Goal: Task Accomplishment & Management: Use online tool/utility

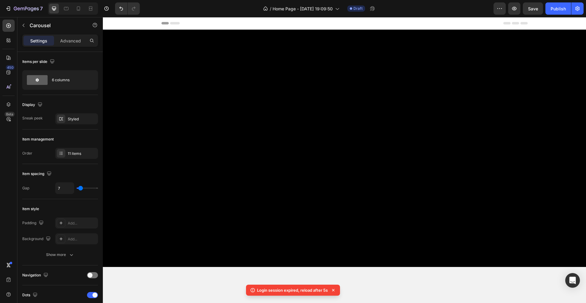
scroll to position [658, 0]
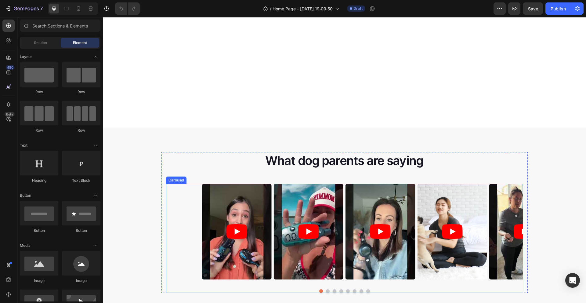
scroll to position [752, 0]
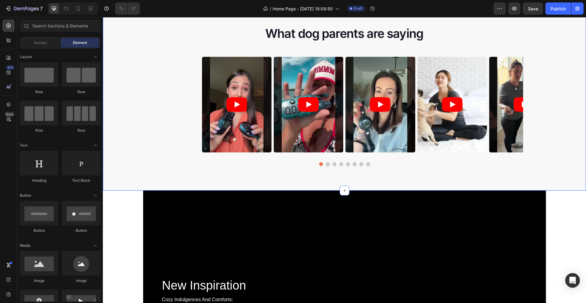
click at [147, 107] on div "What dog parents are saying Heading Video Video Video Video Video Video Video V…" at bounding box center [344, 98] width 483 height 146
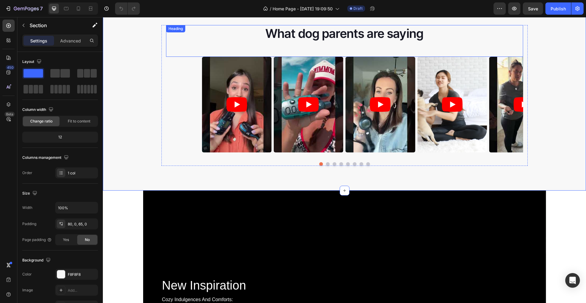
click at [188, 44] on div "What dog parents are saying Heading" at bounding box center [344, 41] width 357 height 32
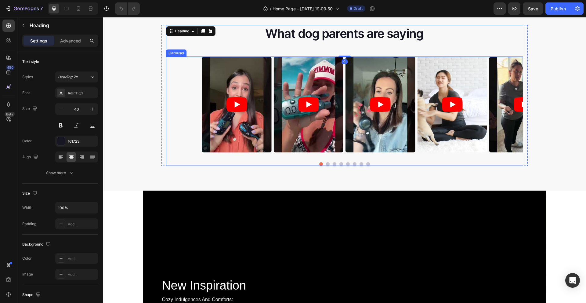
click at [188, 64] on div "Video Video Video Video Video Video Video Video Video Video Video" at bounding box center [344, 105] width 357 height 96
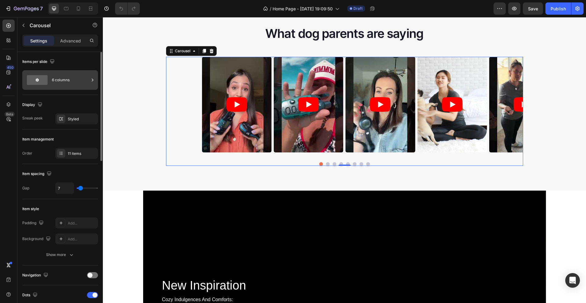
click at [86, 81] on div "6 columns" at bounding box center [70, 80] width 37 height 14
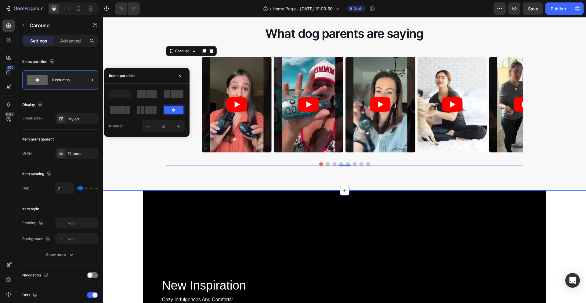
click at [140, 44] on div "What dog parents are saying Heading Video Video Video Video Video Video Video V…" at bounding box center [344, 98] width 483 height 146
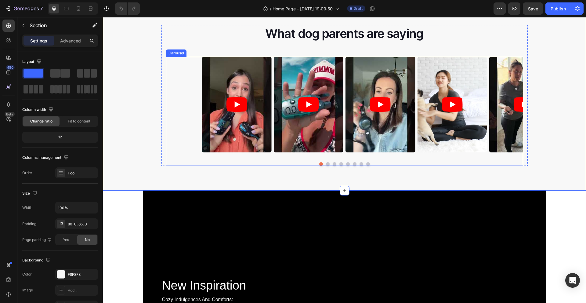
click at [188, 67] on div "Video Video Video Video Video Video Video Video Video Video Video" at bounding box center [344, 105] width 357 height 96
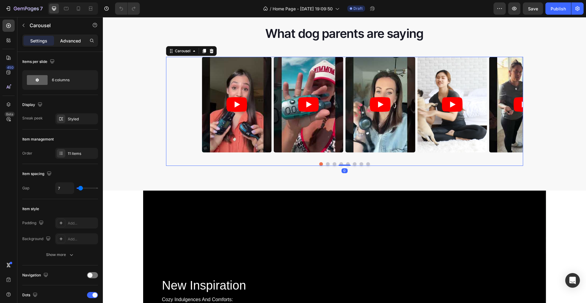
click at [78, 44] on div "Advanced" at bounding box center [70, 41] width 31 height 10
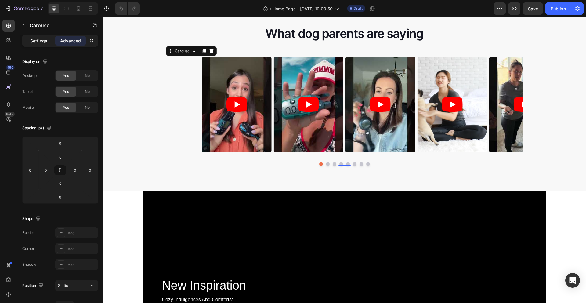
click at [47, 45] on div "Settings" at bounding box center [39, 41] width 31 height 10
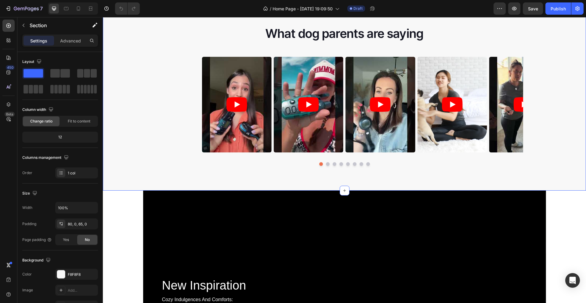
click at [142, 93] on div "What dog parents are saying Heading Video Video Video Video Video Video Video V…" at bounding box center [344, 98] width 483 height 146
click at [175, 34] on div "What dog parents are saying Heading" at bounding box center [344, 41] width 357 height 32
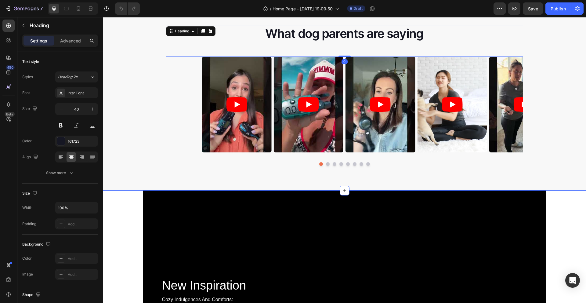
click at [144, 62] on div "What dog parents are saying Heading 0 Video Video Video Video Video Video Video…" at bounding box center [344, 98] width 483 height 146
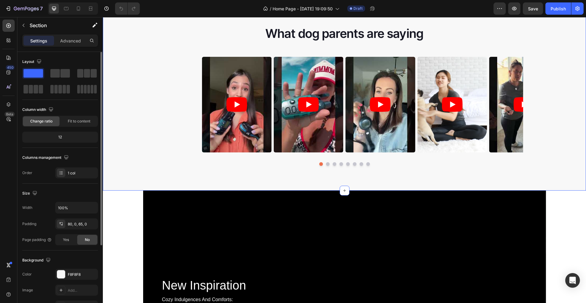
click at [71, 140] on div "12" at bounding box center [60, 137] width 73 height 9
click at [74, 138] on div "12" at bounding box center [60, 137] width 73 height 9
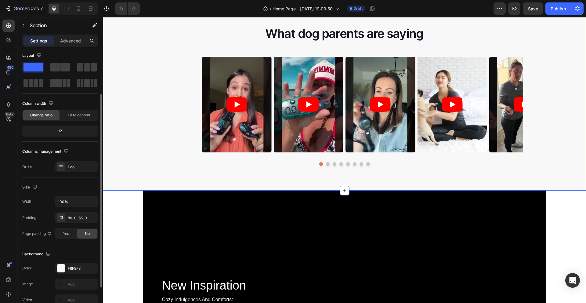
scroll to position [58, 0]
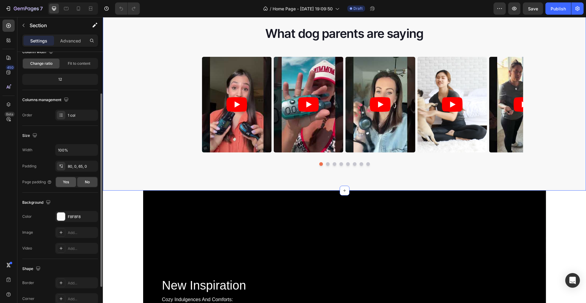
click at [70, 183] on div "Yes" at bounding box center [66, 182] width 20 height 10
click at [85, 182] on span "No" at bounding box center [87, 181] width 5 height 5
click at [82, 168] on div "80, 0, 65, 0" at bounding box center [77, 166] width 18 height 5
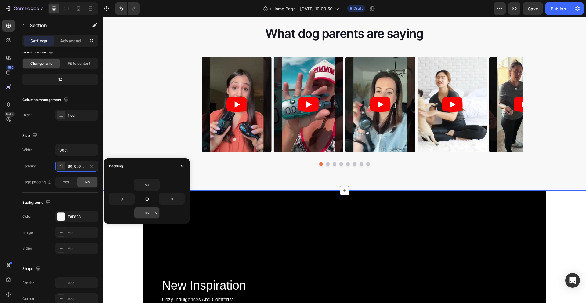
click at [146, 214] on input "65" at bounding box center [146, 212] width 25 height 11
click at [148, 215] on input "65" at bounding box center [146, 212] width 25 height 11
click at [150, 214] on input "65" at bounding box center [146, 212] width 25 height 11
click at [151, 213] on input "65" at bounding box center [146, 212] width 25 height 11
drag, startPoint x: 151, startPoint y: 213, endPoint x: 140, endPoint y: 215, distance: 10.8
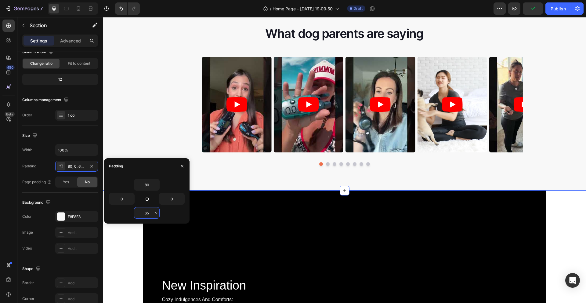
click at [141, 215] on input "65" at bounding box center [146, 212] width 25 height 11
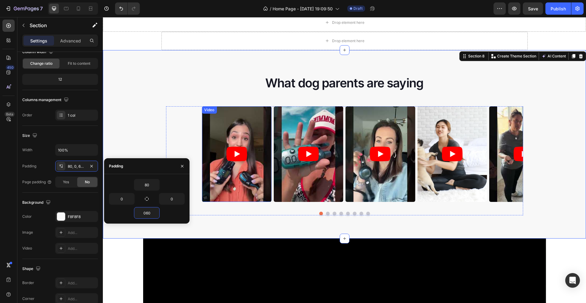
scroll to position [700, 0]
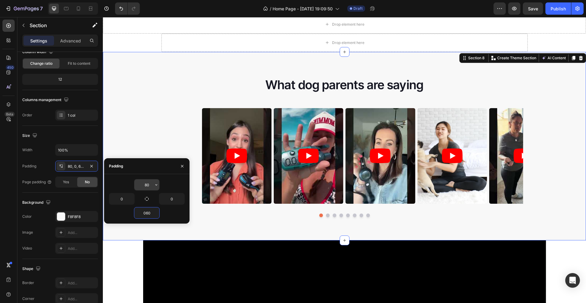
click at [151, 186] on input "80" at bounding box center [146, 184] width 25 height 11
type input "60"
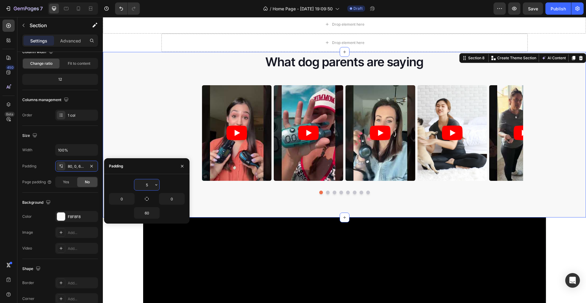
type input "50"
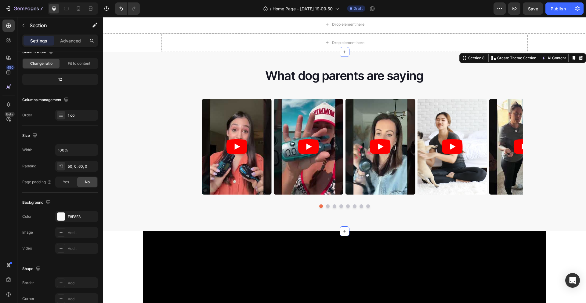
click at [152, 141] on div "What dog parents are saying Heading Video Video Video Video Video Video Video V…" at bounding box center [344, 140] width 483 height 146
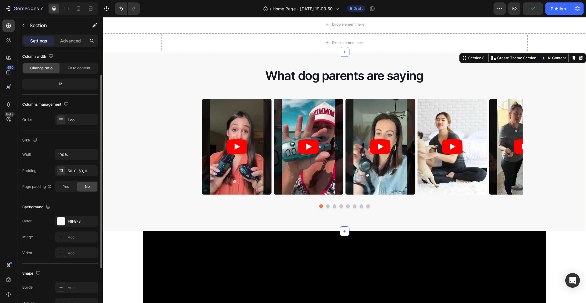
scroll to position [22, 0]
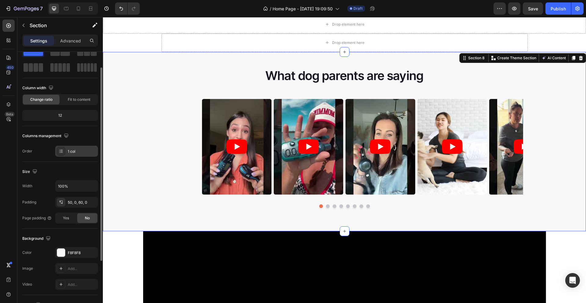
click at [64, 153] on div at bounding box center [61, 151] width 9 height 9
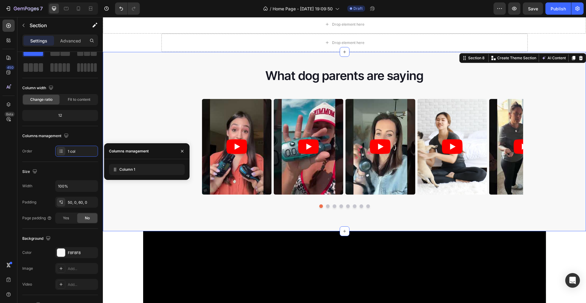
click at [119, 130] on div "What dog parents are saying Heading Video Video Video Video Video Video Video V…" at bounding box center [344, 140] width 483 height 146
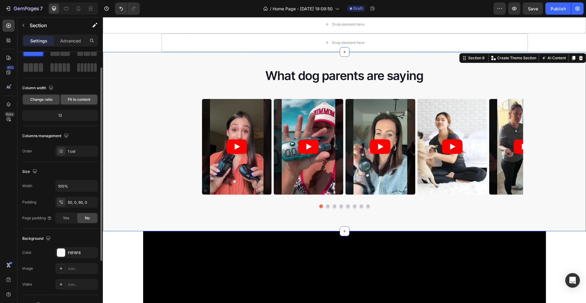
click at [85, 101] on span "Fit to content" at bounding box center [79, 99] width 23 height 5
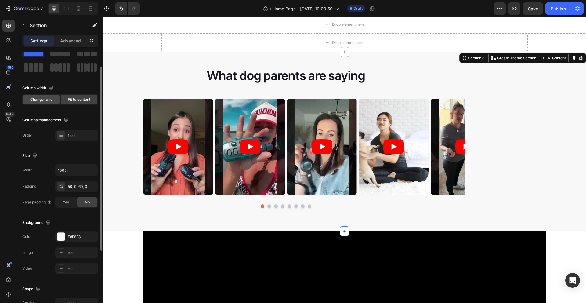
click at [51, 101] on span "Change ratio" at bounding box center [41, 99] width 22 height 5
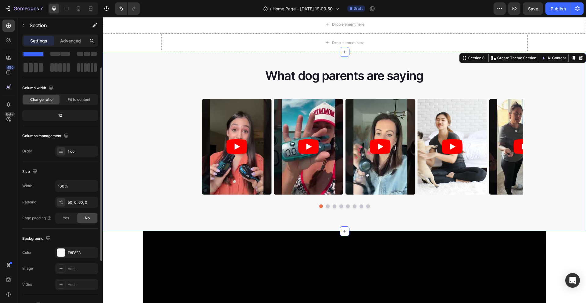
drag, startPoint x: 62, startPoint y: 115, endPoint x: 49, endPoint y: 115, distance: 13.7
click at [49, 115] on div "12" at bounding box center [60, 115] width 73 height 9
click at [74, 117] on div "12" at bounding box center [60, 115] width 73 height 9
click at [63, 116] on div "12" at bounding box center [60, 115] width 73 height 9
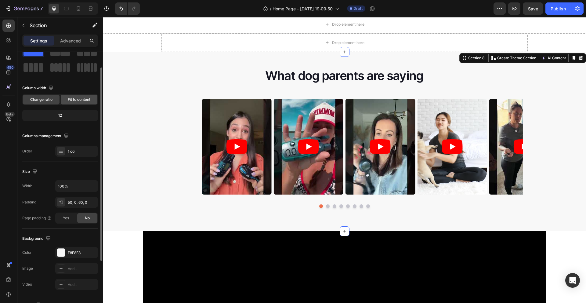
click at [83, 100] on span "Fit to content" at bounding box center [79, 99] width 23 height 5
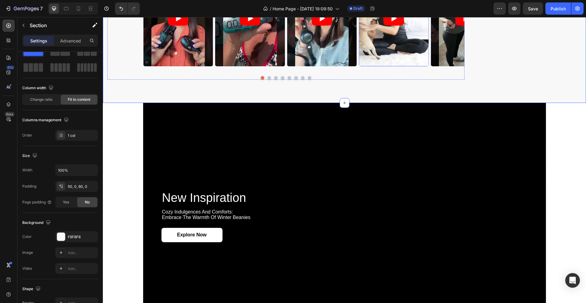
scroll to position [711, 0]
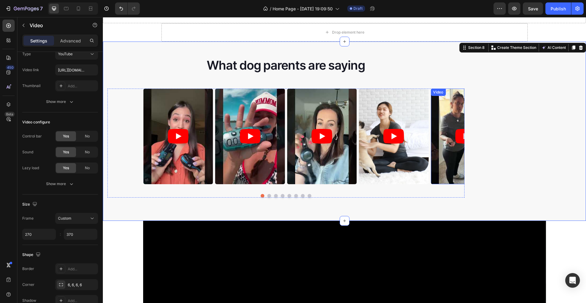
click at [437, 116] on article at bounding box center [466, 137] width 70 height 96
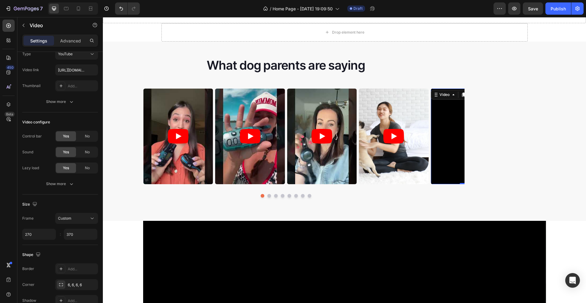
scroll to position [0, 0]
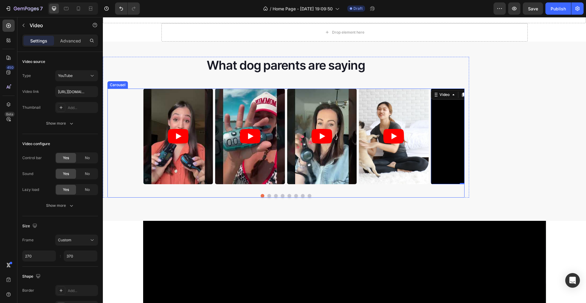
click at [286, 99] on div "Video Video Video Video Video 0 Video Video Video Video Video Video" at bounding box center [285, 137] width 357 height 96
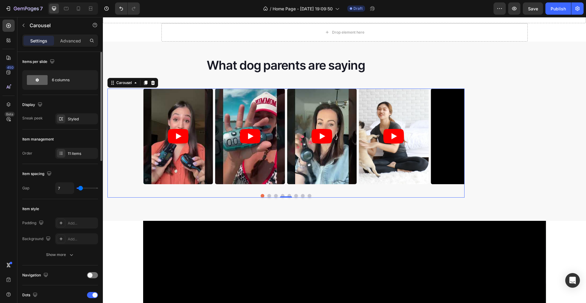
type input "28"
type input "39"
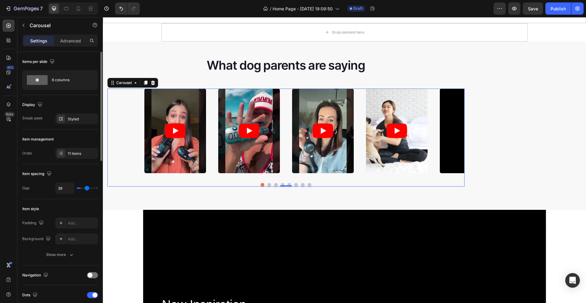
type input "40"
type input "42"
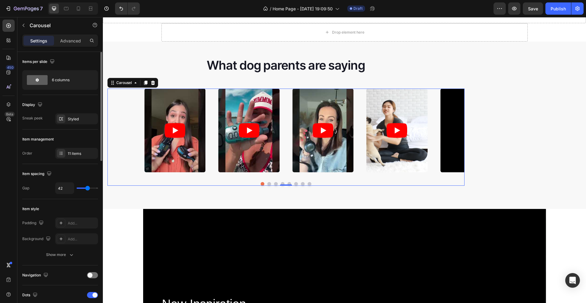
type input "17"
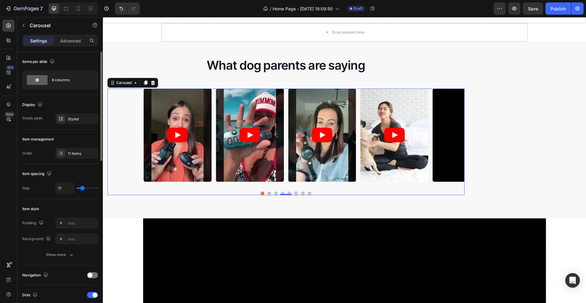
type input "14"
type input "13"
type input "12"
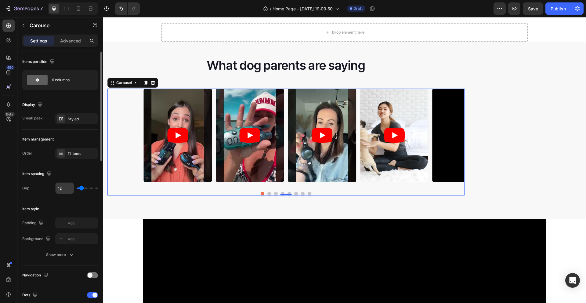
drag, startPoint x: 81, startPoint y: 189, endPoint x: 69, endPoint y: 189, distance: 11.6
type input "12"
click at [81, 189] on input "range" at bounding box center [87, 187] width 21 height 1
click at [68, 189] on input "12" at bounding box center [65, 188] width 18 height 11
type input "5"
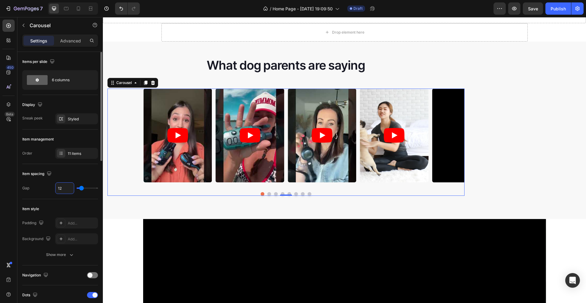
type input "5"
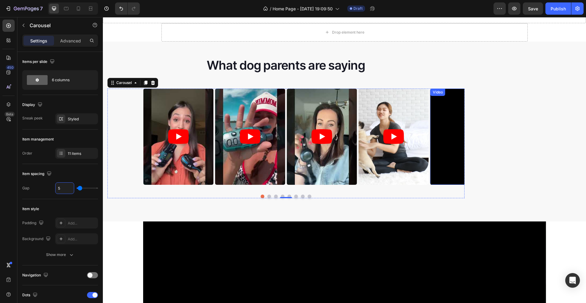
type input "5"
click at [60, 120] on icon at bounding box center [61, 118] width 5 height 5
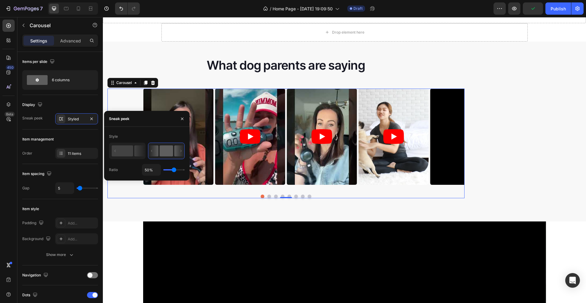
type input "73%"
type input "73"
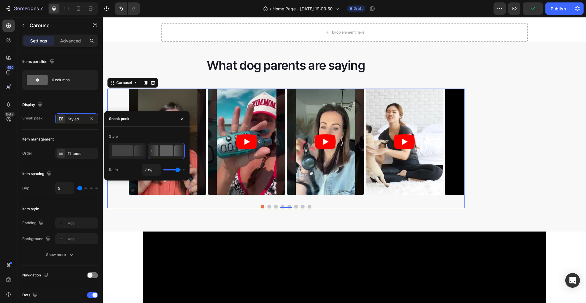
type input "100%"
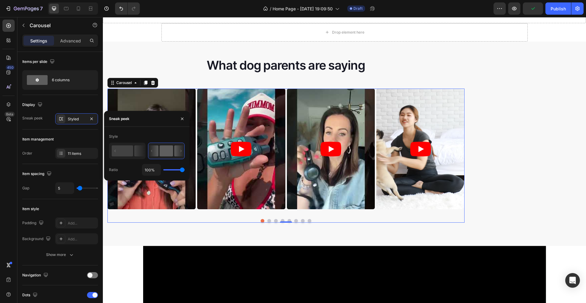
drag, startPoint x: 174, startPoint y: 171, endPoint x: 199, endPoint y: 170, distance: 24.8
type input "100"
click at [185, 170] on input "range" at bounding box center [173, 169] width 21 height 1
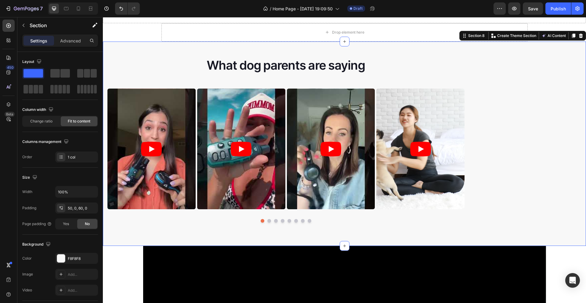
click at [203, 230] on div "What dog parents are saying Heading Video Video Video Video Video Video Video V…" at bounding box center [344, 144] width 483 height 204
click at [197, 100] on div "Video Video Video Video Video Video Video Video Video Video Video" at bounding box center [285, 149] width 357 height 121
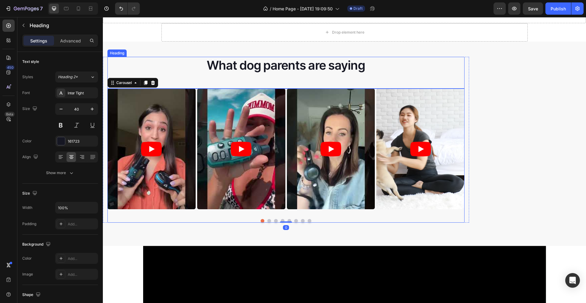
click at [197, 78] on div "What dog parents are saying Heading" at bounding box center [285, 73] width 357 height 32
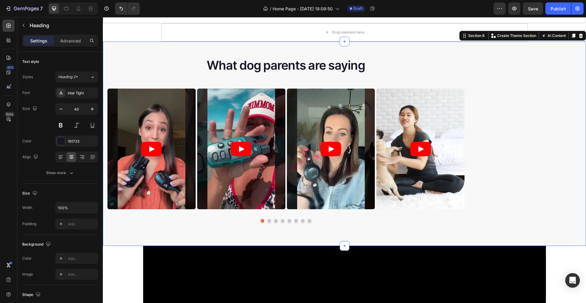
click at [480, 132] on div "What dog parents are saying Heading Video Video Video Video Video Video Video V…" at bounding box center [344, 144] width 483 height 204
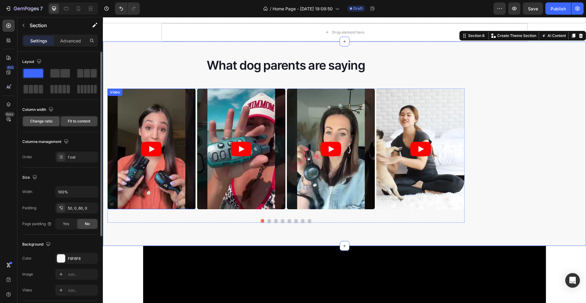
click at [44, 121] on span "Change ratio" at bounding box center [41, 120] width 22 height 5
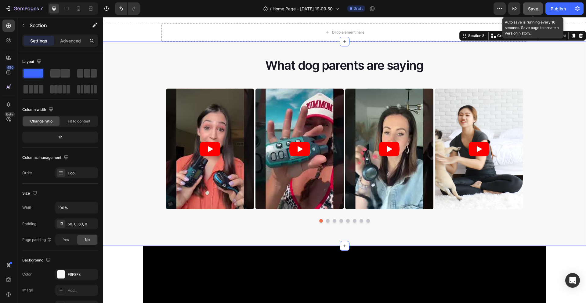
click at [530, 10] on span "Save" at bounding box center [533, 8] width 10 height 5
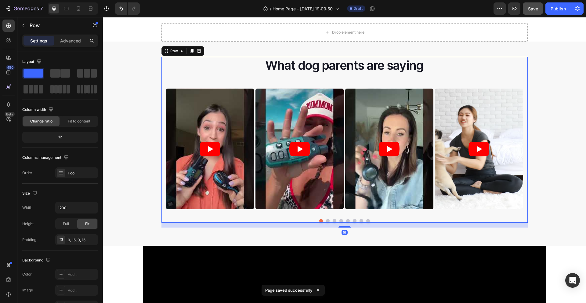
click at [161, 93] on div "What dog parents are saying Heading Video Video Video Video Video Video Video V…" at bounding box center [344, 140] width 366 height 166
click at [88, 125] on div "Fit to content" at bounding box center [79, 121] width 37 height 10
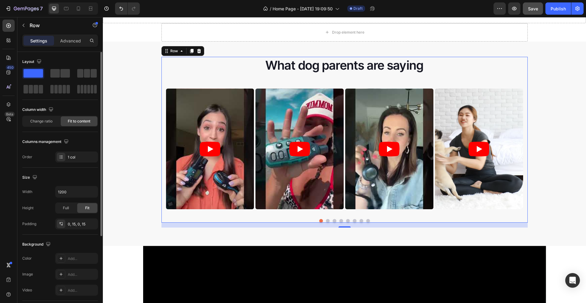
click at [84, 124] on span "Fit to content" at bounding box center [79, 120] width 23 height 5
click at [45, 121] on span "Change ratio" at bounding box center [41, 120] width 22 height 5
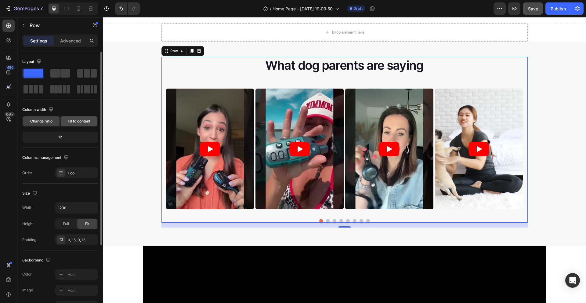
click at [68, 121] on span "Fit to content" at bounding box center [79, 120] width 23 height 5
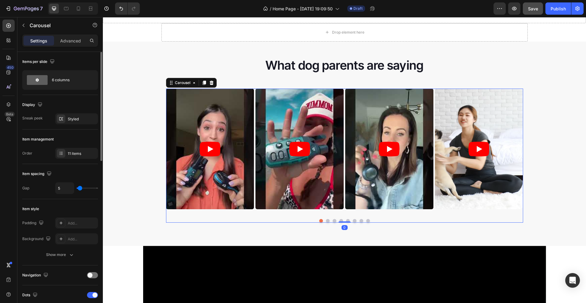
click at [432, 96] on div "Video Video Video Video Video Video Video Video Video Video Video" at bounding box center [344, 149] width 357 height 121
click at [62, 120] on icon at bounding box center [61, 118] width 5 height 5
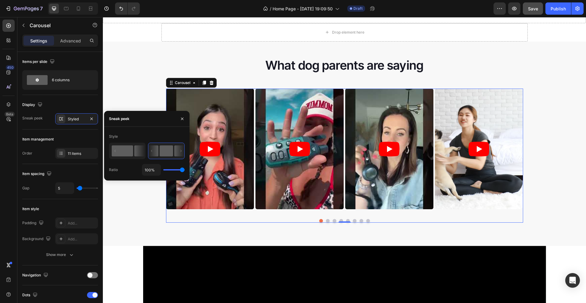
click at [118, 149] on rect at bounding box center [122, 150] width 21 height 11
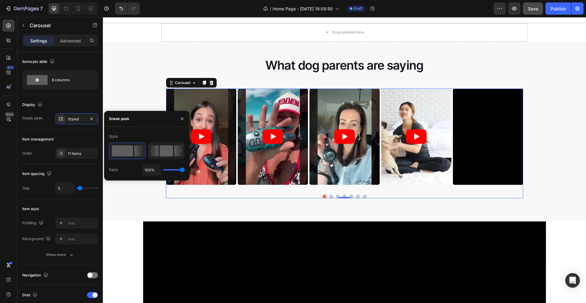
click at [162, 151] on rect at bounding box center [166, 150] width 13 height 11
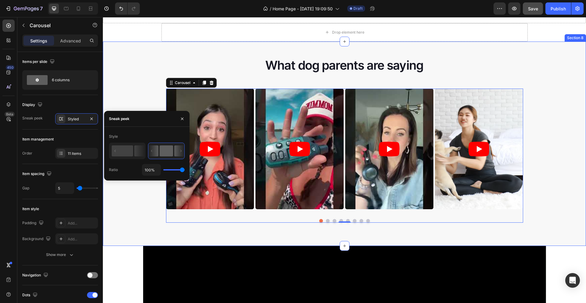
click at [544, 150] on div "What dog parents are saying Heading Video Video Video Video Video Video Video V…" at bounding box center [344, 142] width 483 height 171
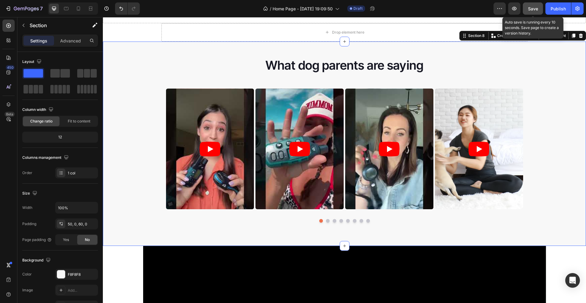
click at [536, 9] on span "Save" at bounding box center [533, 8] width 10 height 5
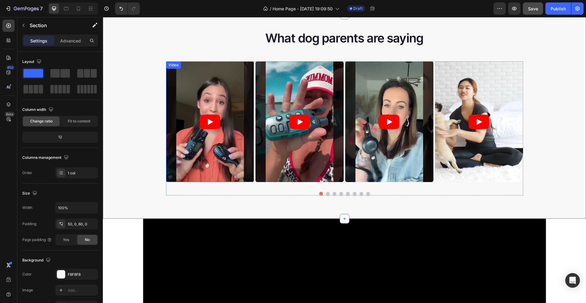
scroll to position [740, 0]
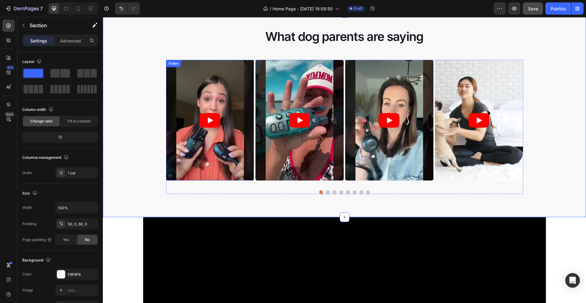
click at [238, 94] on article at bounding box center [210, 120] width 88 height 121
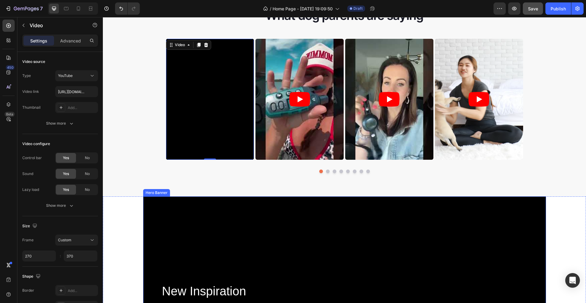
scroll to position [581, 0]
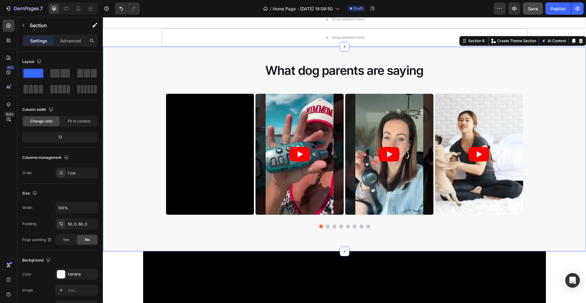
click at [534, 147] on div "What dog parents are saying Heading Video Video Video Video Video Video Video V…" at bounding box center [344, 147] width 483 height 171
click at [435, 141] on article at bounding box center [479, 154] width 88 height 121
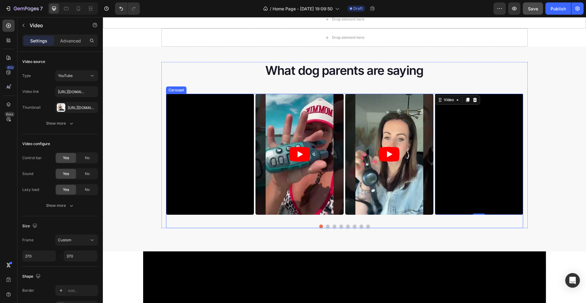
click at [432, 141] on div "Video Video Video Video 0 Video Video Video Video Video Video Video" at bounding box center [344, 154] width 357 height 121
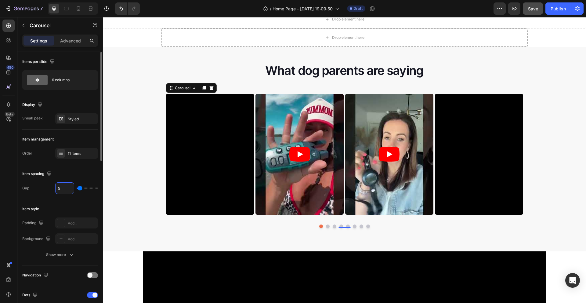
drag, startPoint x: 70, startPoint y: 190, endPoint x: 55, endPoint y: 188, distance: 14.5
click at [56, 188] on input "5" at bounding box center [65, 188] width 18 height 11
drag, startPoint x: 56, startPoint y: 188, endPoint x: 75, endPoint y: 191, distance: 18.6
click at [75, 191] on div "5" at bounding box center [76, 188] width 43 height 12
type input "1"
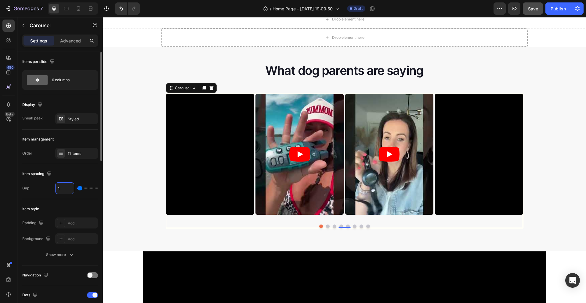
type input "1"
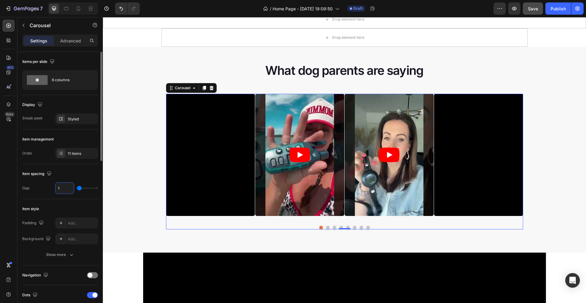
type input "10"
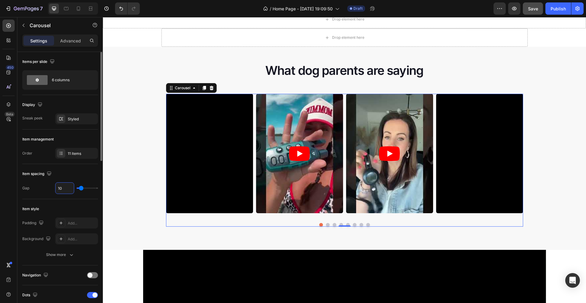
type input "1"
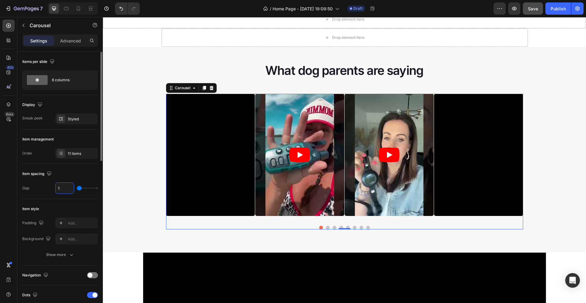
type input "0"
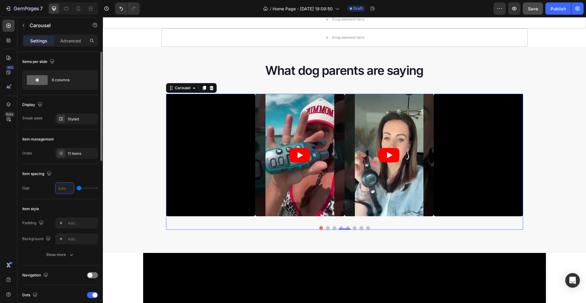
type input "2"
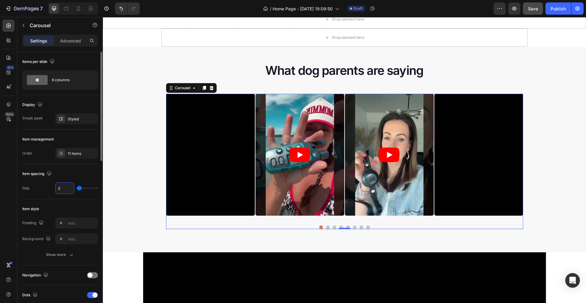
type input "20"
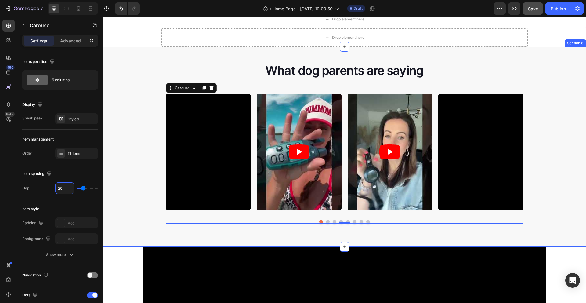
click at [539, 146] on div "What dog parents are saying Heading Video Video Video Video Video Video Video V…" at bounding box center [344, 145] width 483 height 166
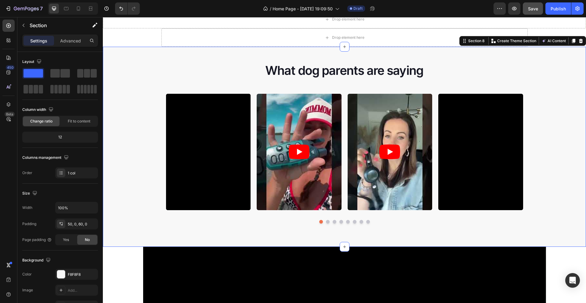
click at [551, 151] on div "What dog parents are saying Heading Video Video Video Video Video Video Video V…" at bounding box center [344, 145] width 483 height 166
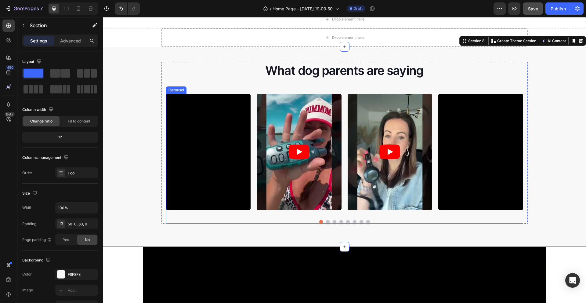
click at [251, 169] on div "Video Video Video Video Video Video Video Video Video Video Video" at bounding box center [344, 152] width 357 height 116
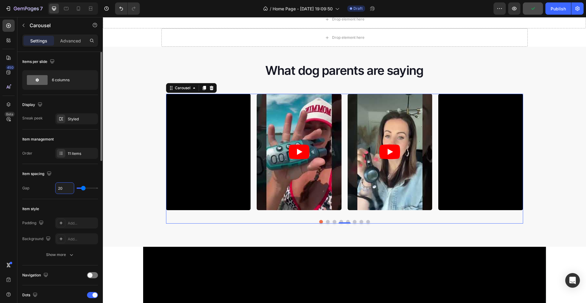
click at [68, 190] on input "20" at bounding box center [65, 188] width 18 height 11
type input "3"
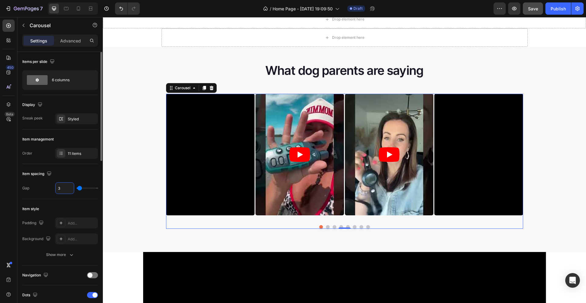
type input "30"
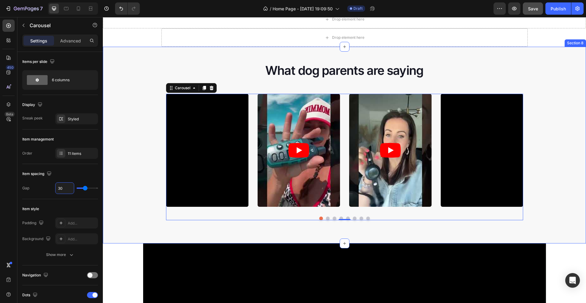
click at [556, 170] on div "What dog parents are saying Heading Video Video Video Video Video Video Video V…" at bounding box center [344, 143] width 483 height 163
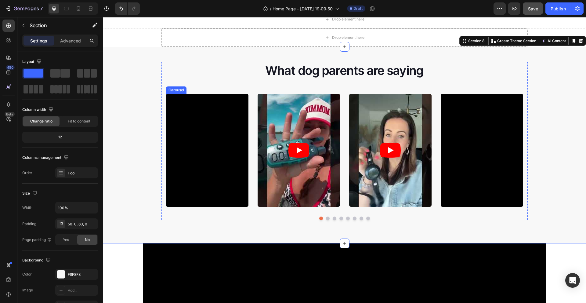
click at [254, 148] on div "Video Video Video Video Video Video Video Video Video Video Video" at bounding box center [344, 150] width 357 height 113
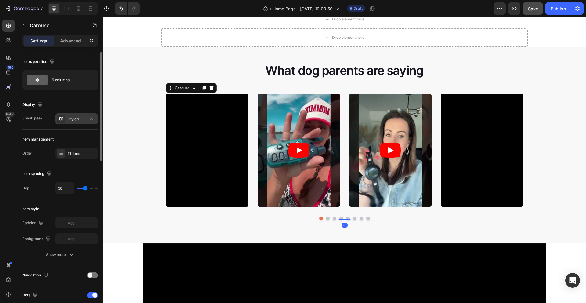
click at [70, 120] on div "Styled" at bounding box center [77, 118] width 18 height 5
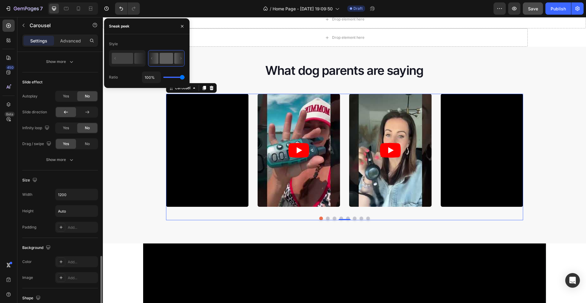
scroll to position [392, 0]
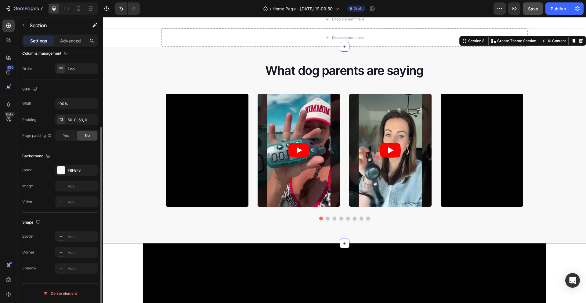
click at [569, 157] on div "What dog parents are saying Heading Video Video Video Video Video Video Video V…" at bounding box center [344, 143] width 483 height 163
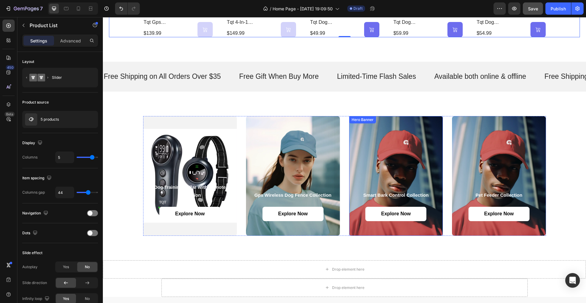
scroll to position [467, 0]
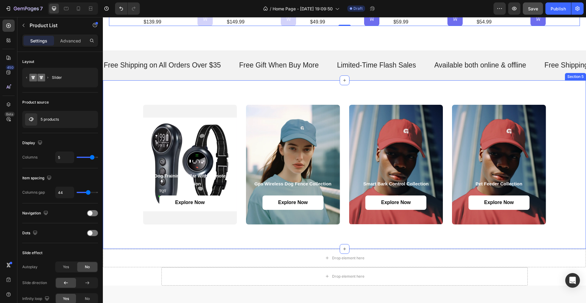
click at [410, 98] on div "dog training collar with remote collection Heading Explore Now Button Hero Bann…" at bounding box center [344, 164] width 483 height 168
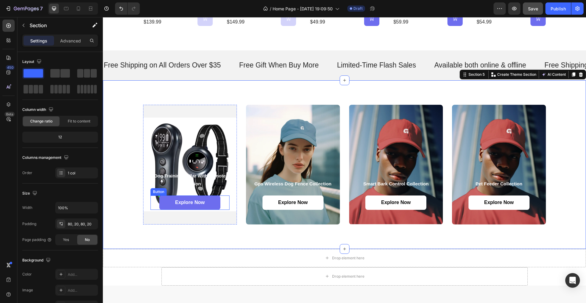
click at [209, 201] on link "Explore Now" at bounding box center [189, 202] width 61 height 14
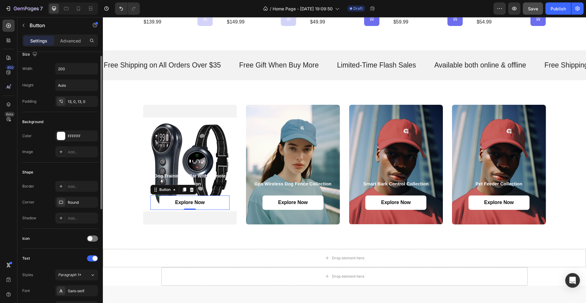
scroll to position [9, 0]
click at [72, 43] on p "Advanced" at bounding box center [70, 41] width 21 height 6
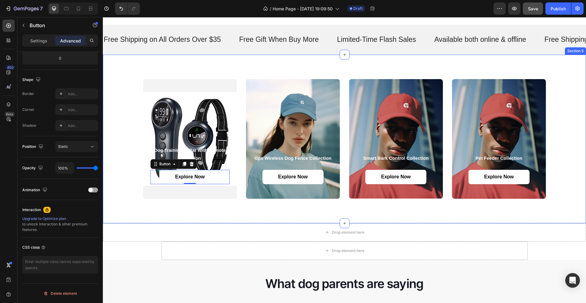
scroll to position [506, 0]
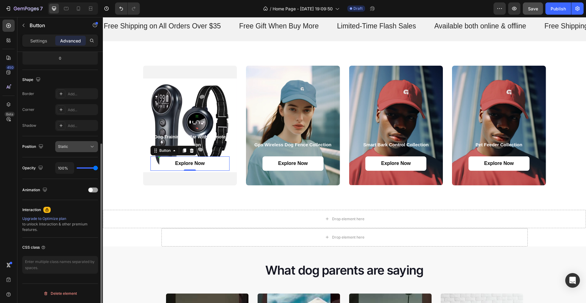
click at [86, 149] on div "Static" at bounding box center [73, 146] width 31 height 5
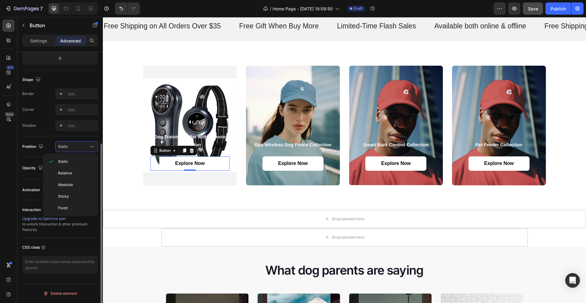
click at [47, 134] on div "Shape Border Add... Corner Add... Shadow Add..." at bounding box center [60, 103] width 76 height 66
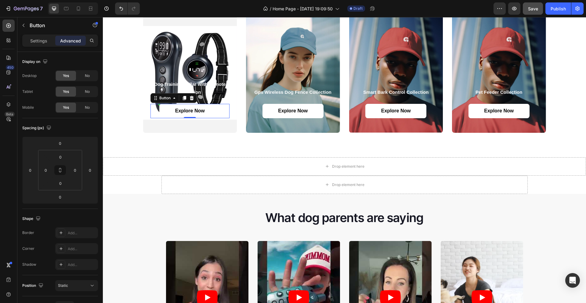
scroll to position [751, 0]
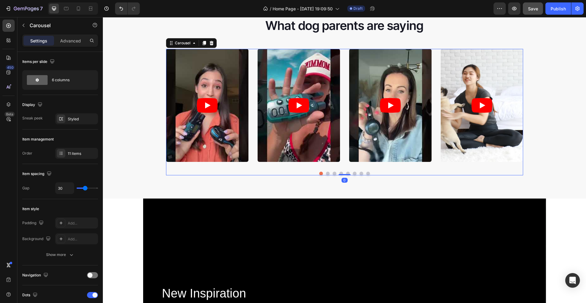
click at [326, 173] on button "Dot" at bounding box center [328, 174] width 4 height 4
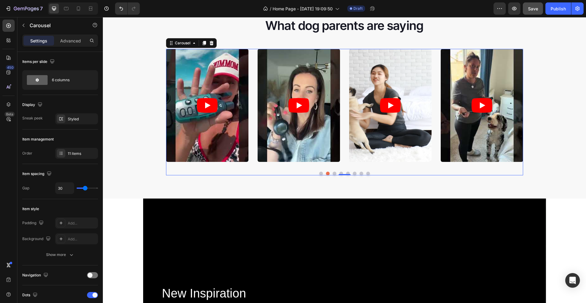
click at [333, 174] on button "Dot" at bounding box center [335, 174] width 4 height 4
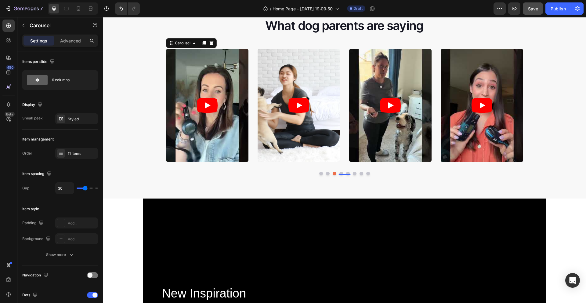
click at [339, 172] on button "Dot" at bounding box center [341, 174] width 4 height 4
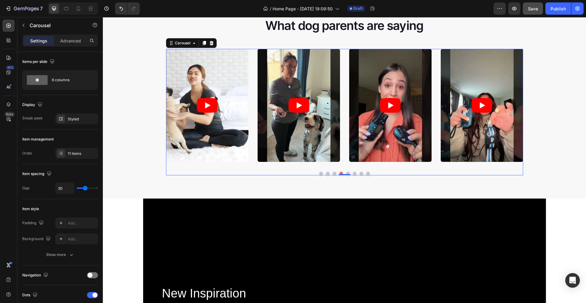
click at [346, 172] on button "Dot" at bounding box center [348, 174] width 4 height 4
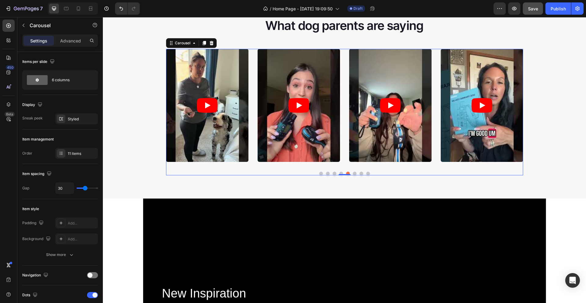
click at [353, 172] on button "Dot" at bounding box center [355, 174] width 4 height 4
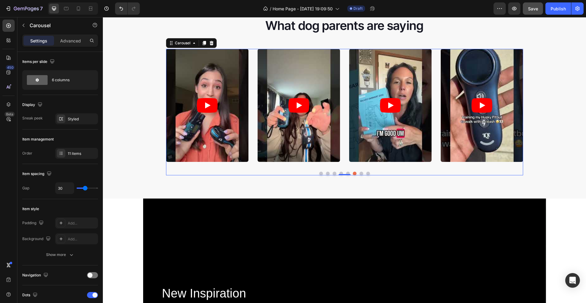
click at [361, 174] on div at bounding box center [344, 174] width 357 height 4
click at [360, 173] on button "Dot" at bounding box center [362, 174] width 4 height 4
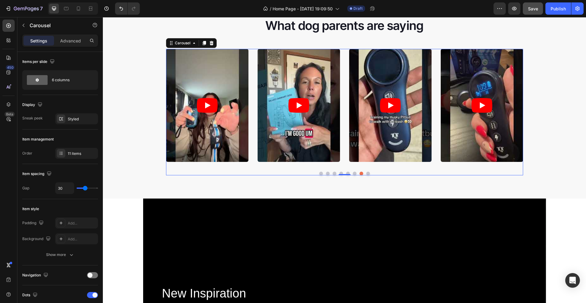
click at [366, 173] on button "Dot" at bounding box center [368, 174] width 4 height 4
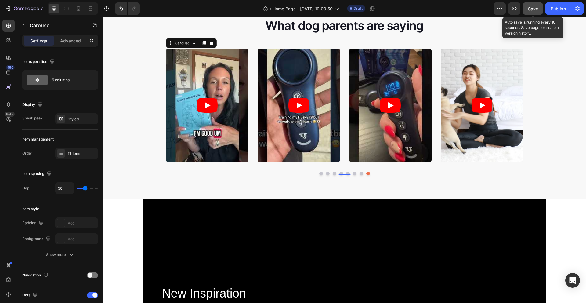
click at [534, 12] on button "Save" at bounding box center [533, 8] width 20 height 12
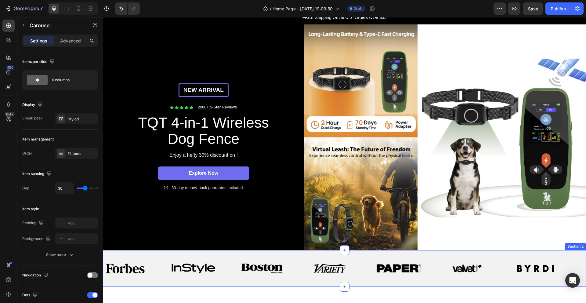
scroll to position [0, 0]
